Goal: Task Accomplishment & Management: Manage account settings

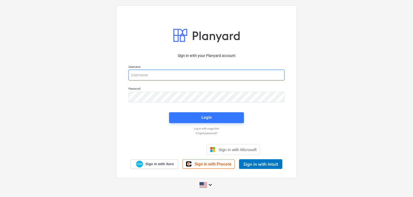
click at [141, 73] on input "email" at bounding box center [207, 74] width 156 height 11
paste input "[EMAIL_ADDRESS][DOMAIN_NAME]"
type input "[EMAIL_ADDRESS][DOMAIN_NAME]"
click at [135, 107] on div at bounding box center [206, 107] width 163 height 3
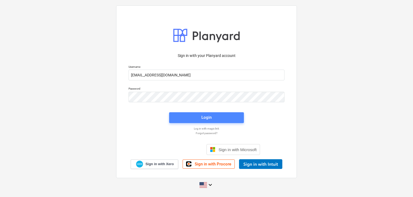
click at [187, 119] on span "Login" at bounding box center [207, 117] width 62 height 7
